Goal: Communication & Community: Answer question/provide support

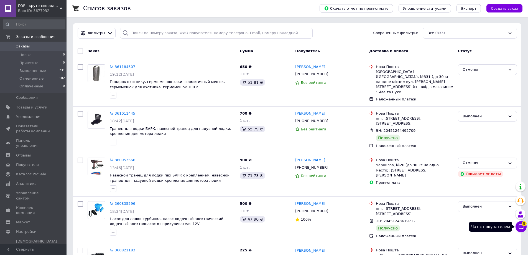
click at [522, 226] on icon at bounding box center [521, 226] width 5 height 5
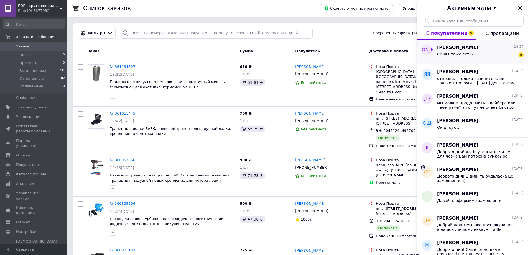
click at [462, 57] on div "Синяя тоже есть?" at bounding box center [455, 56] width 37 height 8
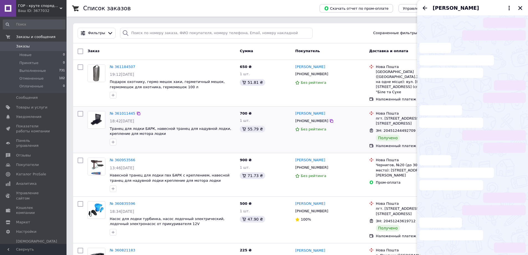
scroll to position [360, 0]
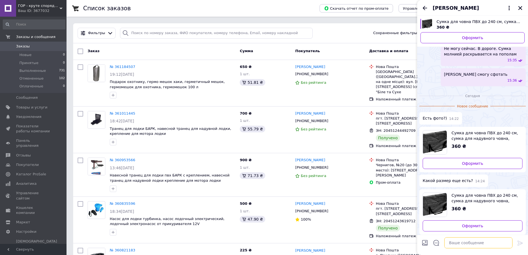
click at [456, 246] on textarea at bounding box center [478, 242] width 68 height 11
type textarea "есть черная и камуфляж. синей ткани сейчас нет"
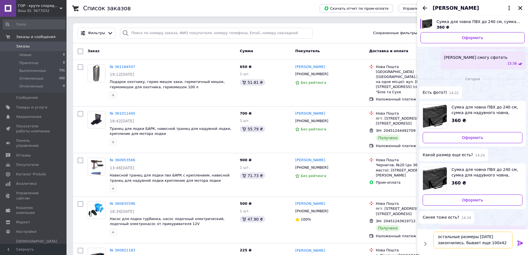
type textarea "остальные размеры [DATE] закончились. бывает еще 100х42х"
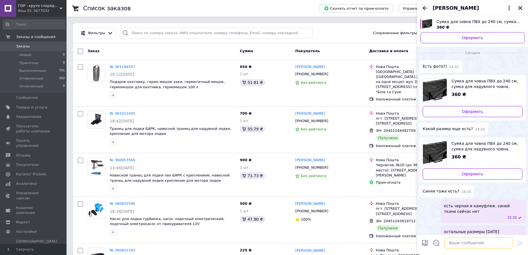
type textarea "0"
drag, startPoint x: 483, startPoint y: 221, endPoint x: 438, endPoint y: 216, distance: 44.9
click at [438, 225] on div "остальные размеры [DATE] закончились. бывает еще 100х42х 15:33" at bounding box center [472, 237] width 106 height 24
copy span "остальные размеры [DATE] закончились. бывает еще 100х42х"
click at [469, 246] on textarea at bounding box center [478, 242] width 68 height 11
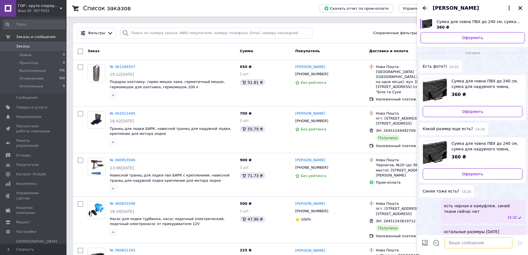
paste textarea "остальные размеры [DATE] закончились. бывает еще 100х42х"
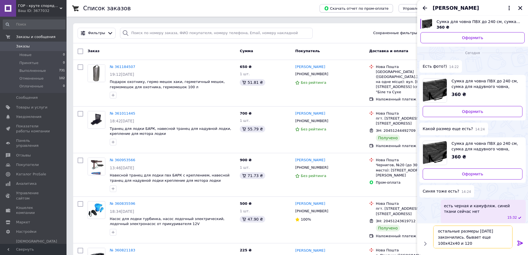
type textarea "остальные размеры [DATE] закончились. бывает еще 100х42х40 и 120"
